Goal: Task Accomplishment & Management: Use online tool/utility

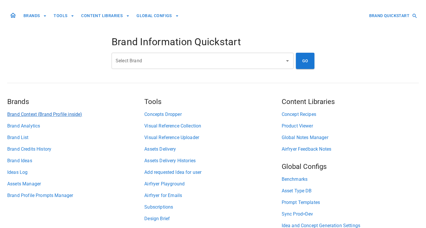
click at [40, 115] on link "Brand Context (Brand Profile inside)" at bounding box center [75, 114] width 137 height 7
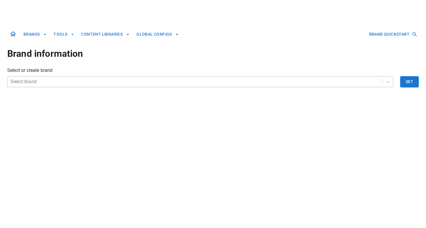
click at [73, 84] on div at bounding box center [194, 82] width 369 height 8
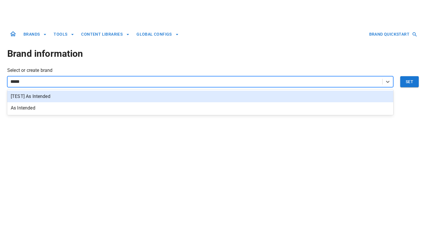
type input "******"
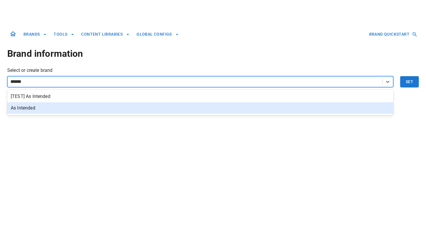
click at [49, 110] on div "As Intended" at bounding box center [200, 108] width 386 height 12
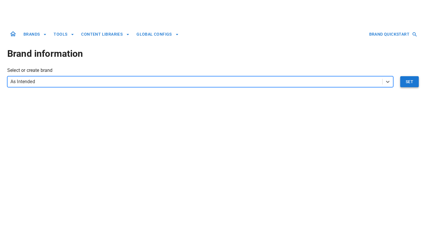
click at [411, 85] on button "Set" at bounding box center [410, 81] width 19 height 11
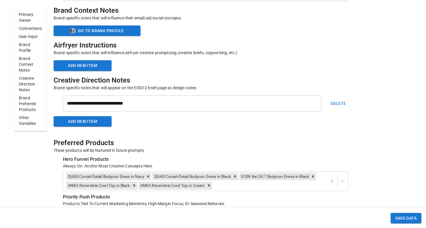
scroll to position [1758, 0]
